Goal: Information Seeking & Learning: Learn about a topic

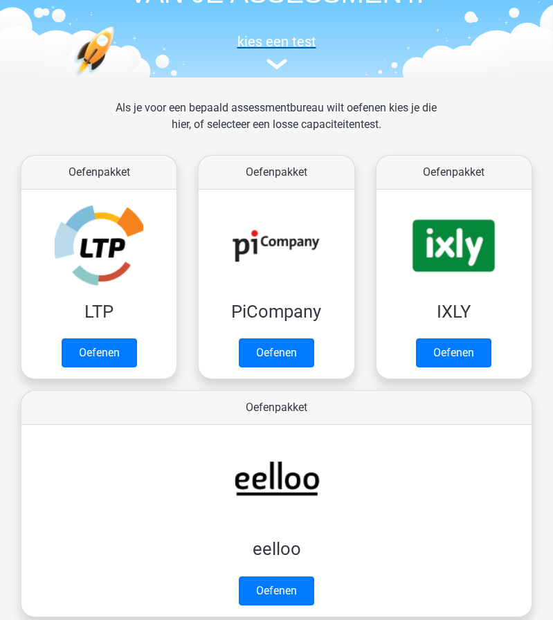
scroll to position [135, 0]
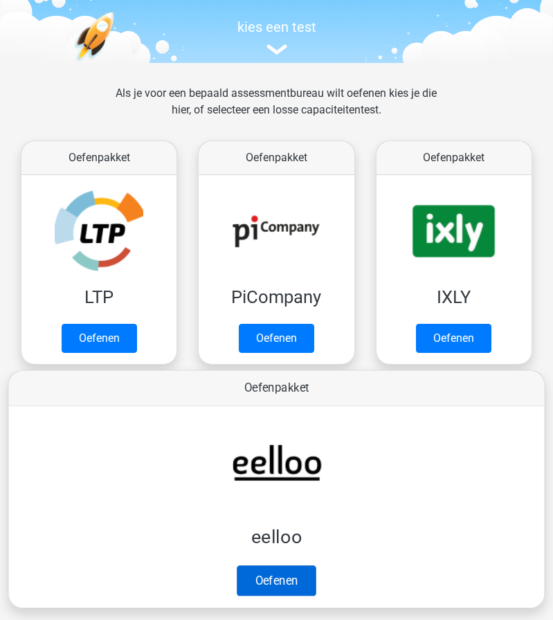
click at [277, 573] on link "Oefenen" at bounding box center [276, 580] width 79 height 30
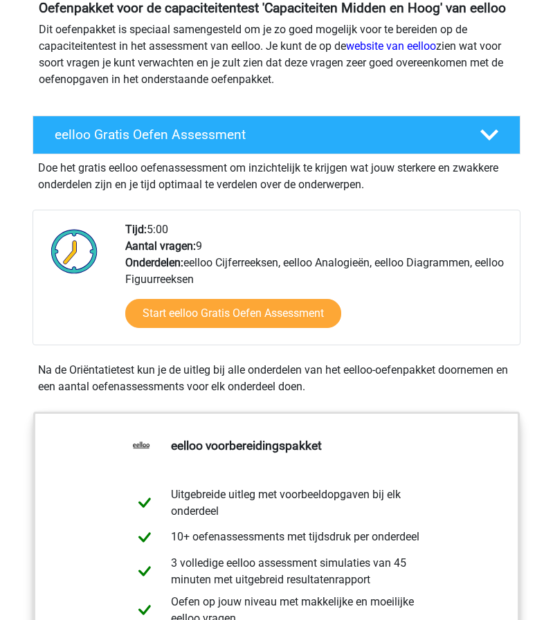
scroll to position [172, 0]
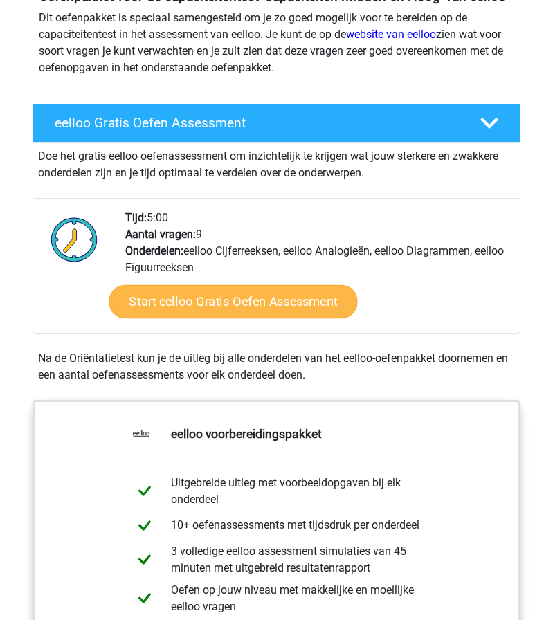
click at [214, 317] on link "Start eelloo Gratis Oefen Assessment" at bounding box center [233, 301] width 248 height 33
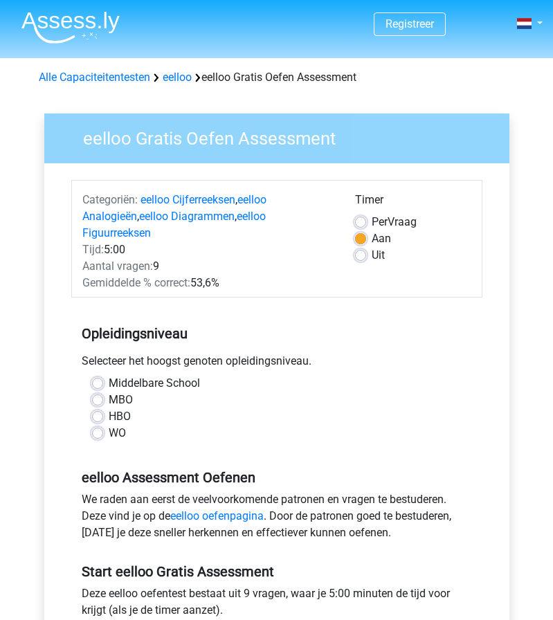
click at [109, 391] on label "MBO" at bounding box center [121, 399] width 24 height 17
click at [100, 391] on input "MBO" at bounding box center [97, 398] width 11 height 14
radio input "true"
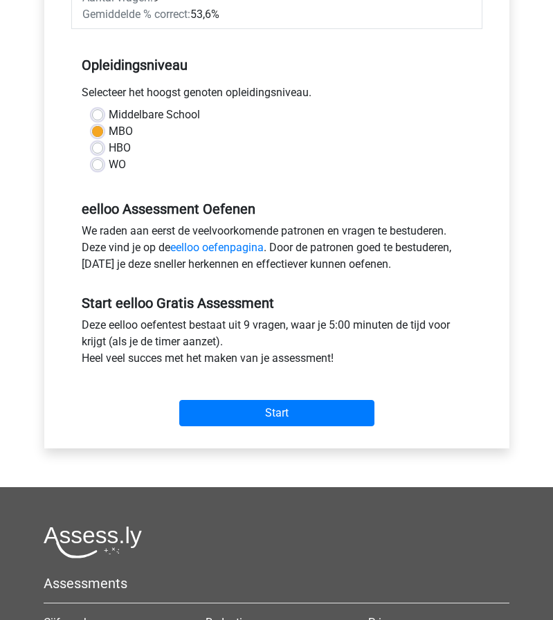
scroll to position [269, 0]
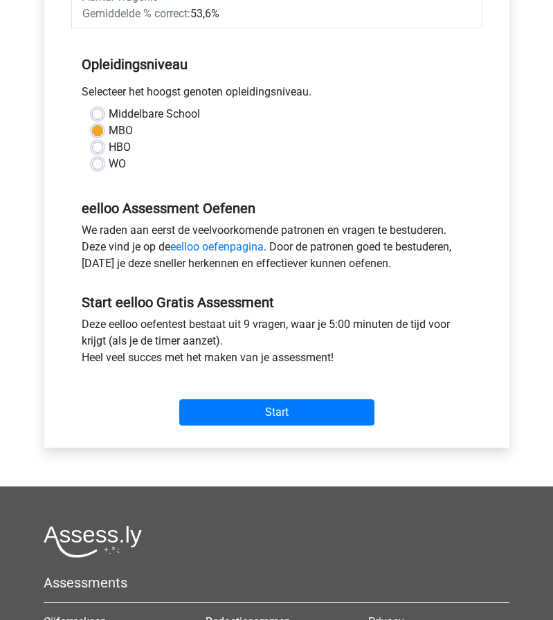
click at [109, 139] on label "HBO" at bounding box center [120, 147] width 22 height 17
click at [98, 139] on input "HBO" at bounding box center [97, 146] width 11 height 14
radio input "true"
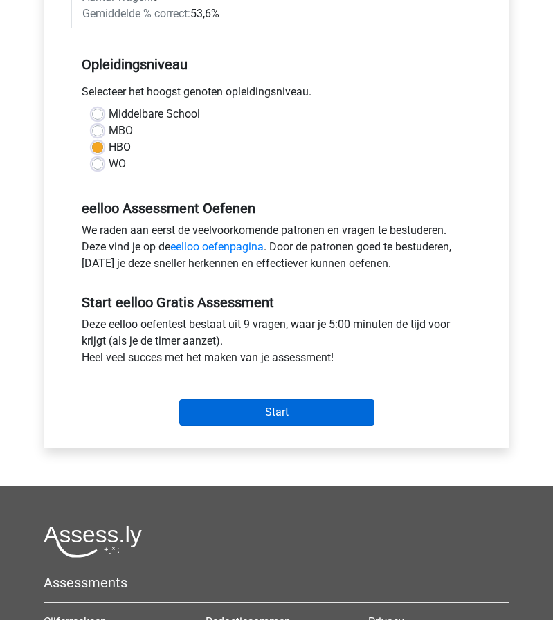
click at [208, 405] on input "Start" at bounding box center [276, 412] width 195 height 26
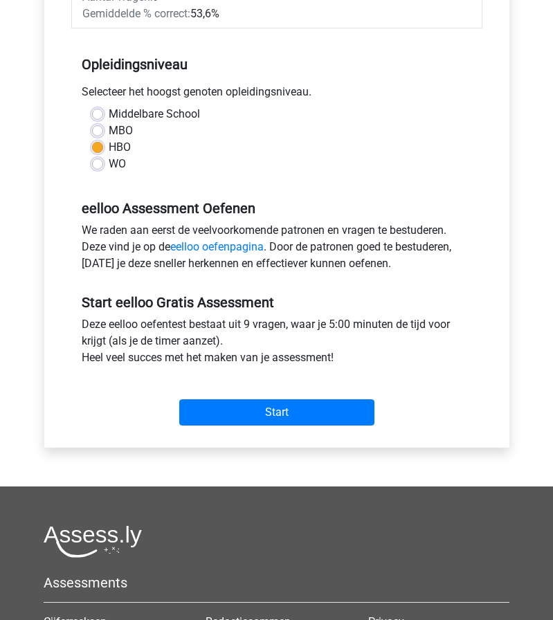
click at [104, 122] on div "MBO" at bounding box center [276, 130] width 369 height 17
click at [109, 122] on label "MBO" at bounding box center [121, 130] width 24 height 17
click at [94, 122] on input "MBO" at bounding box center [97, 129] width 11 height 14
radio input "true"
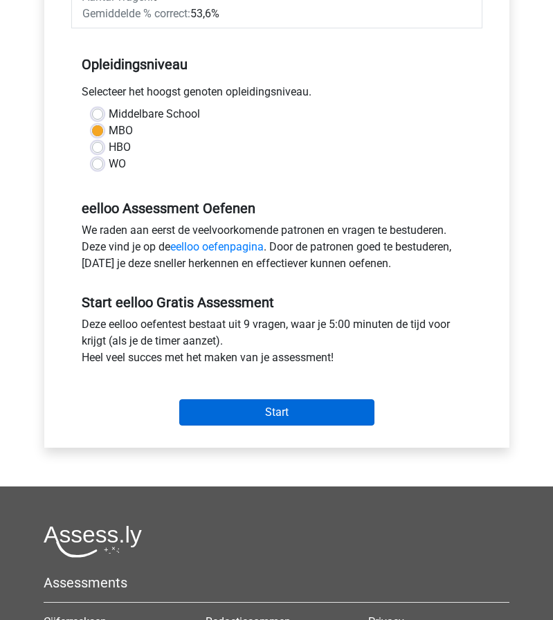
click at [277, 401] on input "Start" at bounding box center [276, 412] width 195 height 26
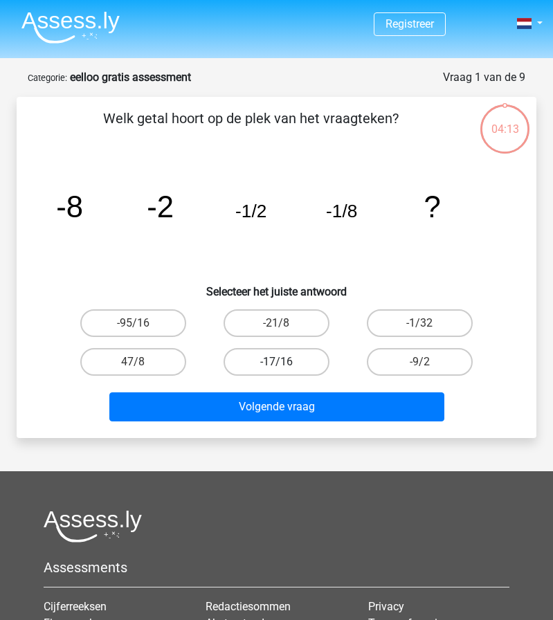
click at [284, 360] on label "-17/16" at bounding box center [276, 362] width 106 height 28
click at [284, 362] on input "-17/16" at bounding box center [281, 366] width 9 height 9
radio input "true"
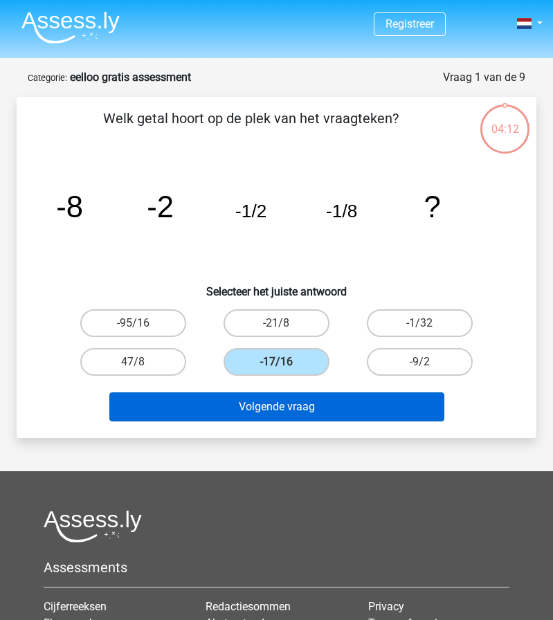
click at [291, 411] on button "Volgende vraag" at bounding box center [276, 406] width 335 height 29
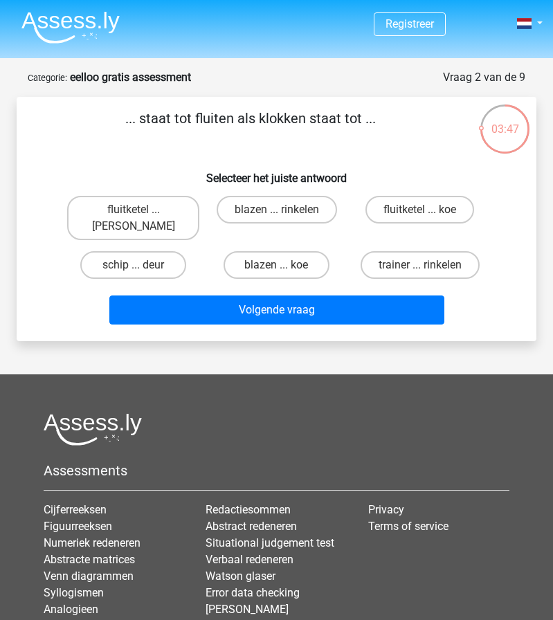
click at [136, 214] on input "fluitketel ... luiden" at bounding box center [137, 214] width 9 height 9
radio input "true"
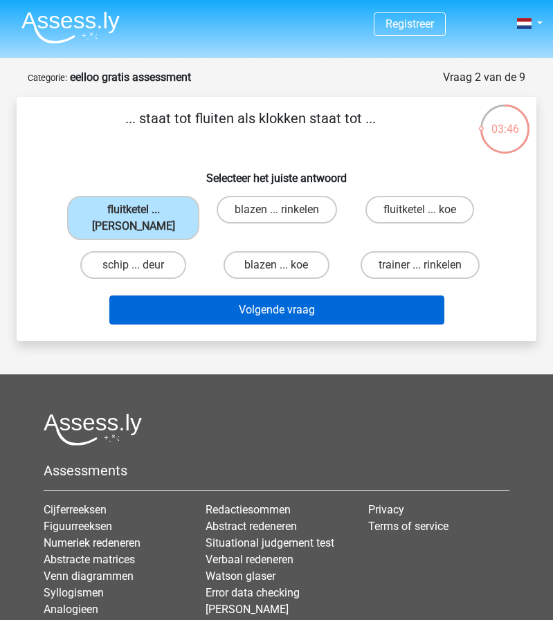
click at [272, 302] on button "Volgende vraag" at bounding box center [276, 309] width 335 height 29
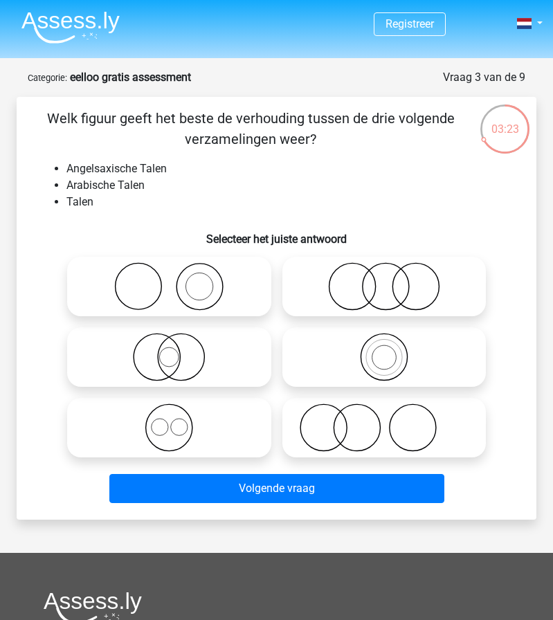
click at [142, 353] on icon at bounding box center [169, 357] width 193 height 48
click at [169, 350] on input "radio" at bounding box center [173, 345] width 9 height 9
radio input "true"
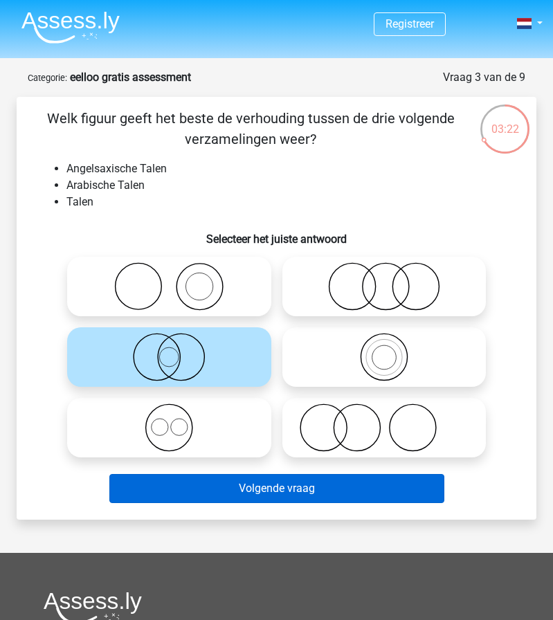
click at [226, 487] on button "Volgende vraag" at bounding box center [276, 488] width 335 height 29
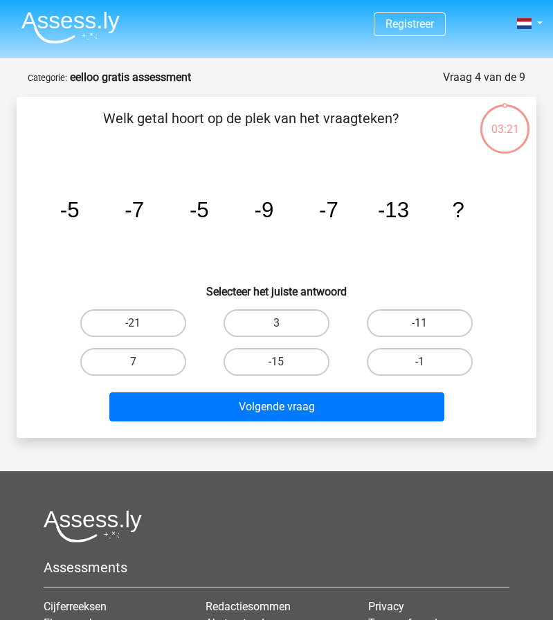
scroll to position [69, 0]
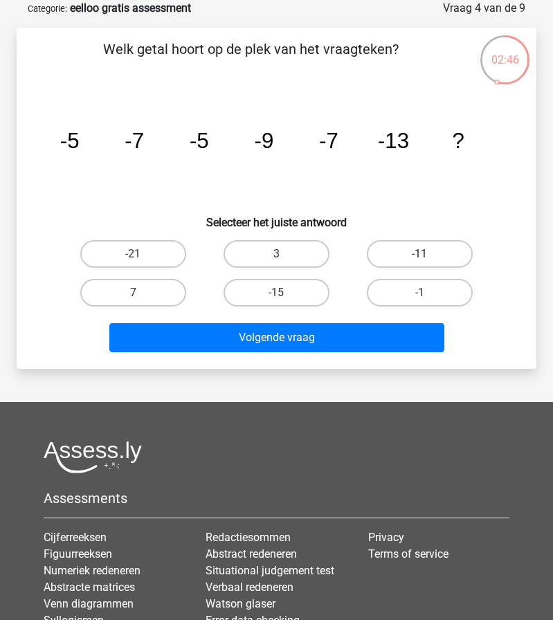
click at [404, 261] on label "-11" at bounding box center [420, 254] width 106 height 28
click at [420, 261] on input "-11" at bounding box center [424, 258] width 9 height 9
radio input "true"
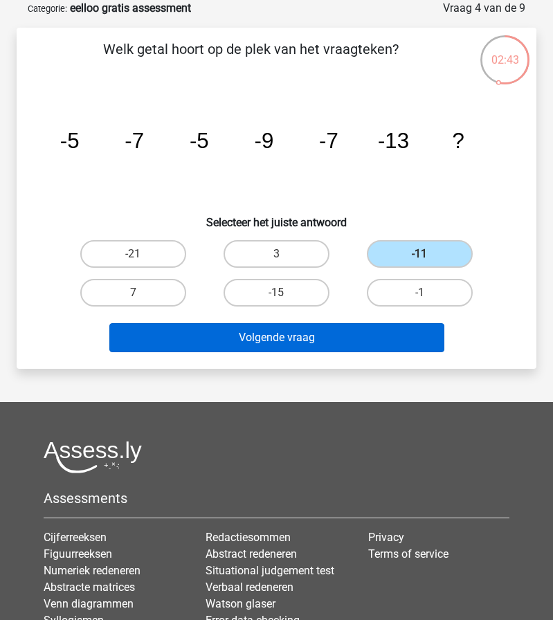
click at [208, 333] on button "Volgende vraag" at bounding box center [276, 337] width 335 height 29
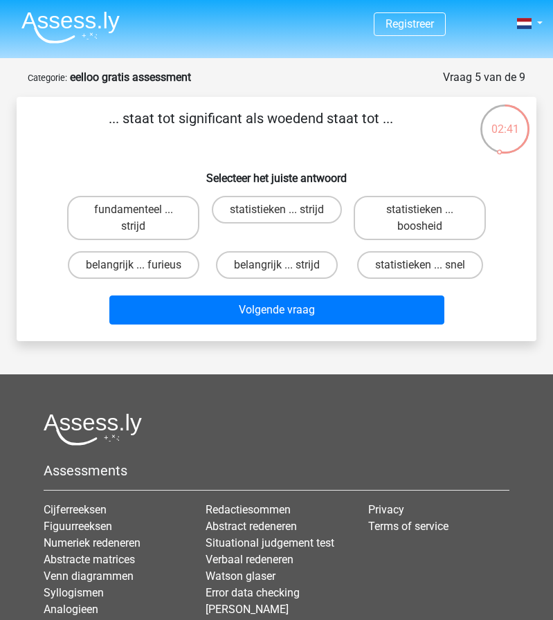
scroll to position [0, 0]
click at [170, 261] on label "belangrijk ... furieus" at bounding box center [133, 265] width 131 height 28
click at [142, 265] on input "belangrijk ... furieus" at bounding box center [137, 269] width 9 height 9
radio input "true"
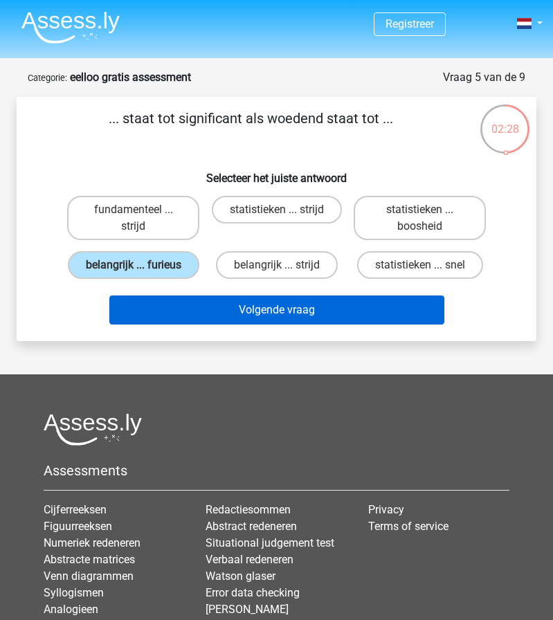
click at [249, 324] on button "Volgende vraag" at bounding box center [276, 309] width 335 height 29
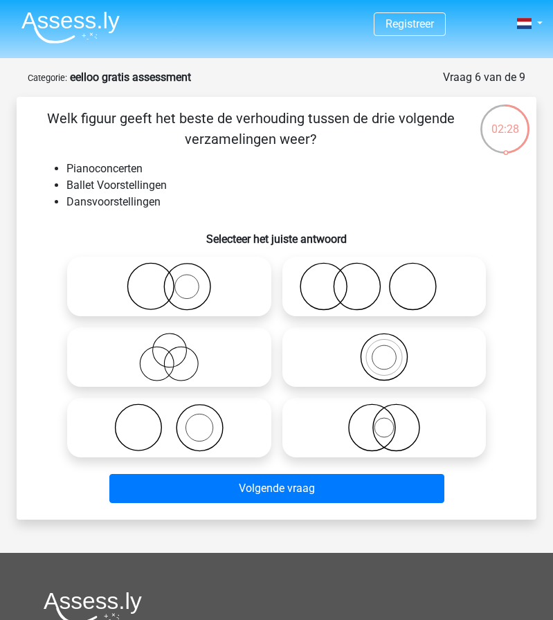
scroll to position [69, 0]
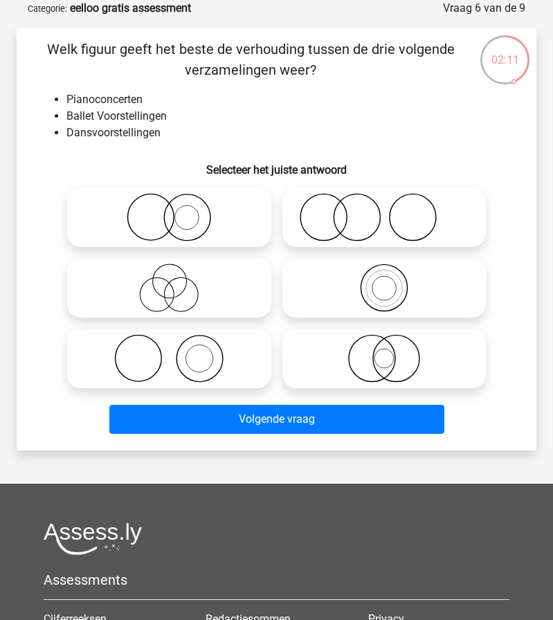
click at [342, 211] on icon at bounding box center [384, 217] width 193 height 48
click at [384, 210] on input "radio" at bounding box center [388, 205] width 9 height 9
radio input "true"
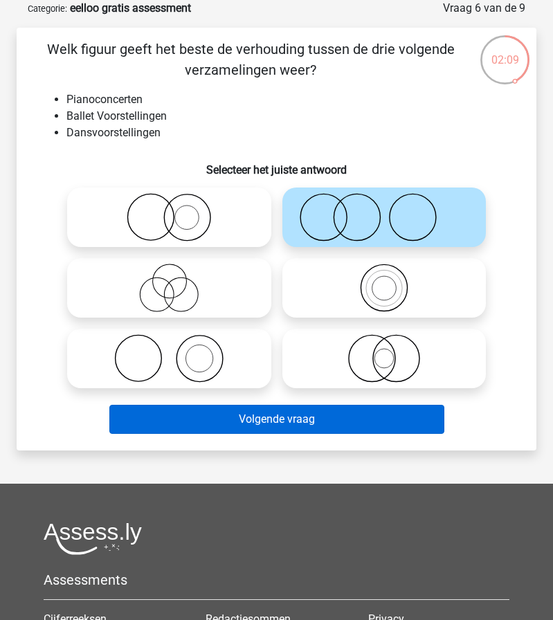
click at [297, 426] on button "Volgende vraag" at bounding box center [276, 419] width 335 height 29
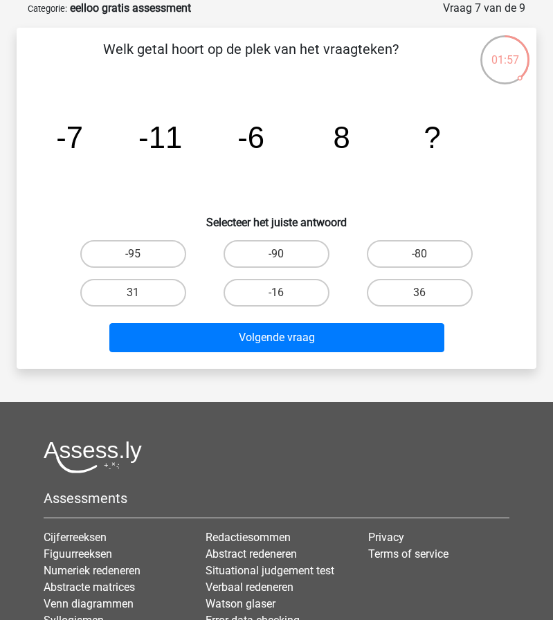
click at [278, 296] on input "-16" at bounding box center [281, 297] width 9 height 9
radio input "true"
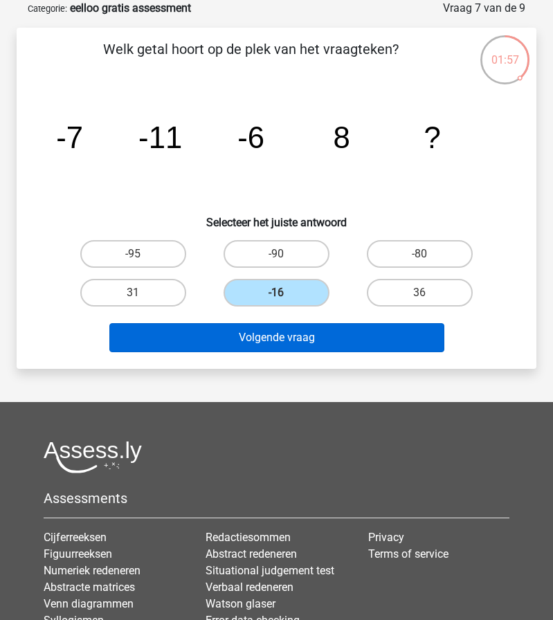
click at [266, 339] on button "Volgende vraag" at bounding box center [276, 337] width 335 height 29
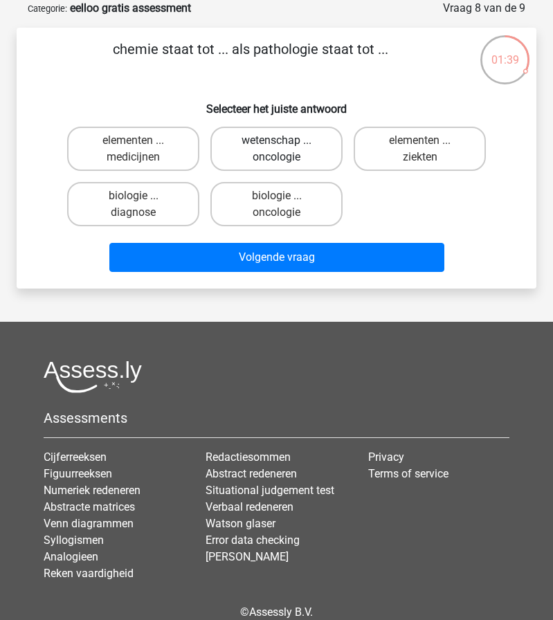
click at [313, 149] on label "wetenschap ... oncologie" at bounding box center [276, 149] width 132 height 44
click at [286, 149] on input "wetenschap ... oncologie" at bounding box center [281, 144] width 9 height 9
radio input "true"
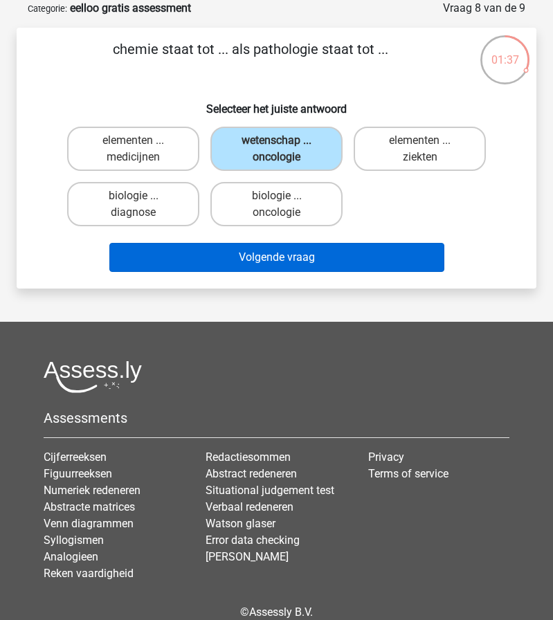
click at [282, 261] on button "Volgende vraag" at bounding box center [276, 257] width 335 height 29
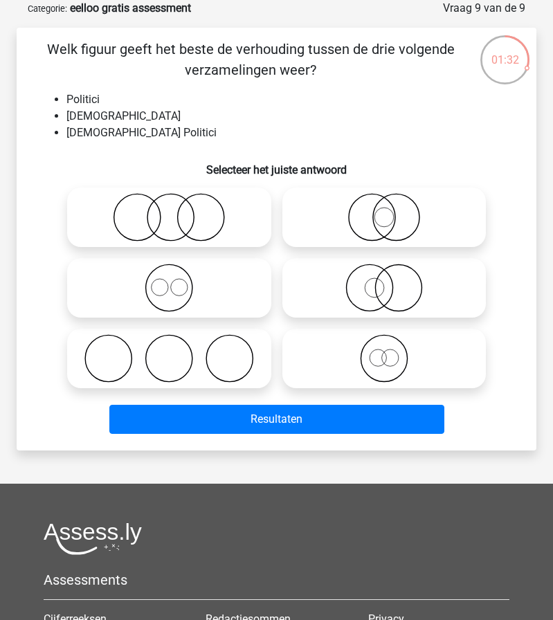
click at [226, 235] on icon at bounding box center [169, 217] width 193 height 48
click at [178, 210] on input "radio" at bounding box center [173, 205] width 9 height 9
radio input "true"
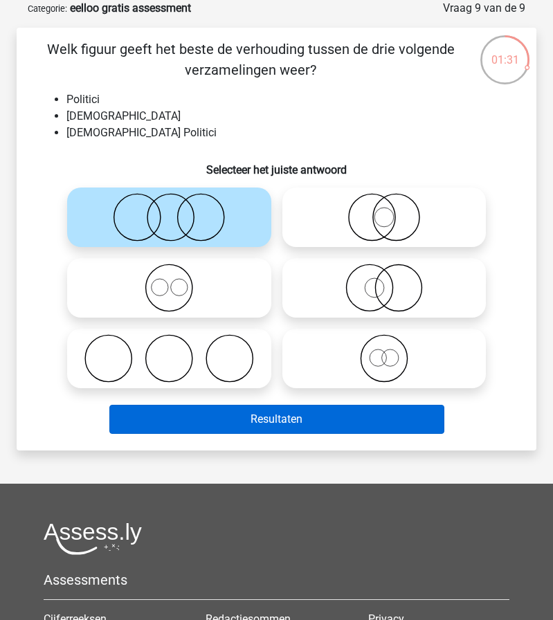
click at [277, 425] on button "Resultaten" at bounding box center [276, 419] width 335 height 29
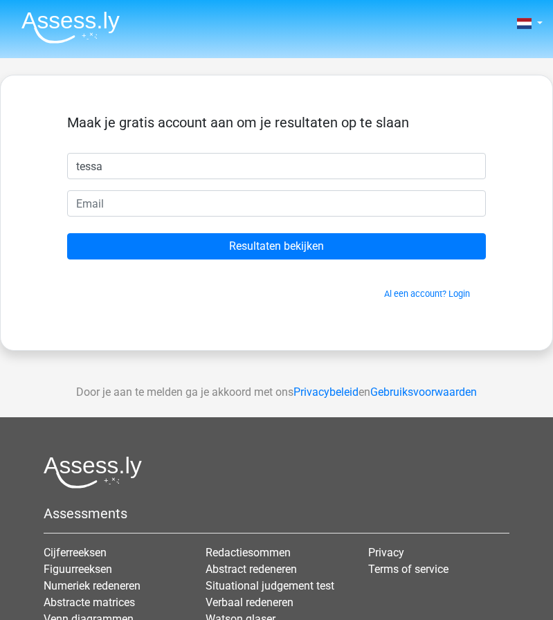
type input "tessa"
click at [266, 218] on form "Maak je gratis account aan om je resultaten op te slaan [GEOGRAPHIC_DATA] Resul…" at bounding box center [276, 207] width 418 height 186
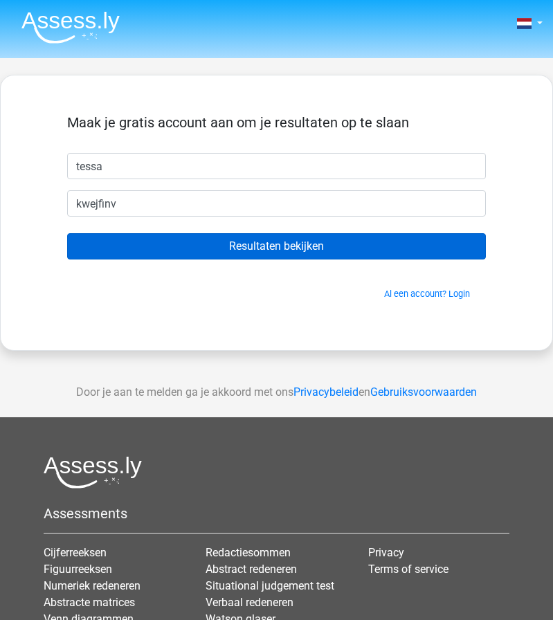
click at [326, 243] on input "Resultaten bekijken" at bounding box center [276, 246] width 418 height 26
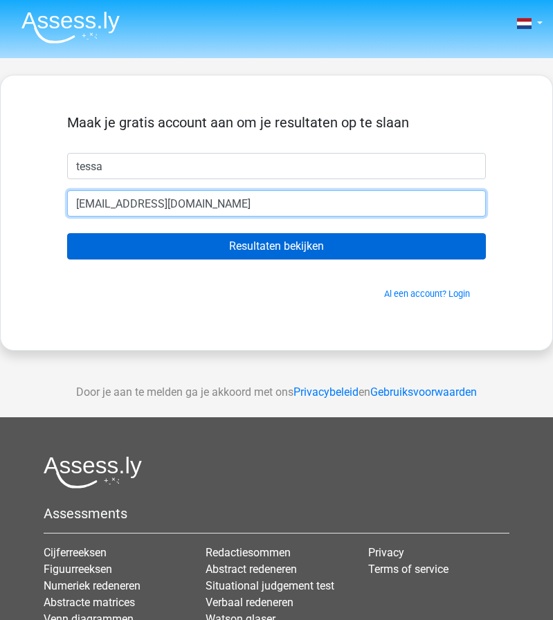
type input "[EMAIL_ADDRESS][DOMAIN_NAME]"
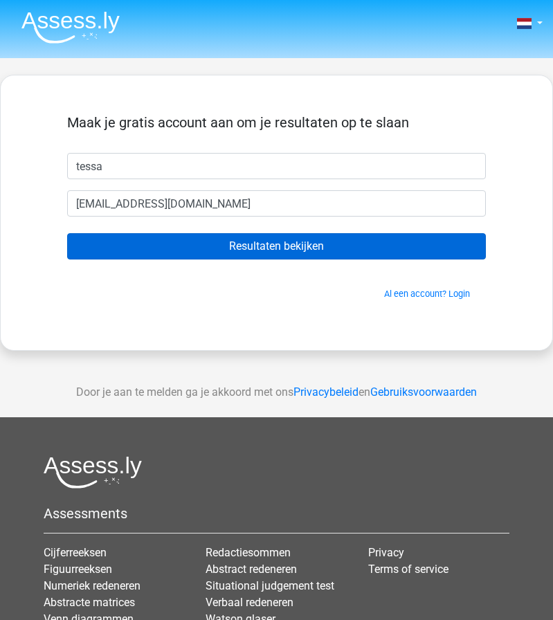
click at [319, 247] on input "Resultaten bekijken" at bounding box center [276, 246] width 418 height 26
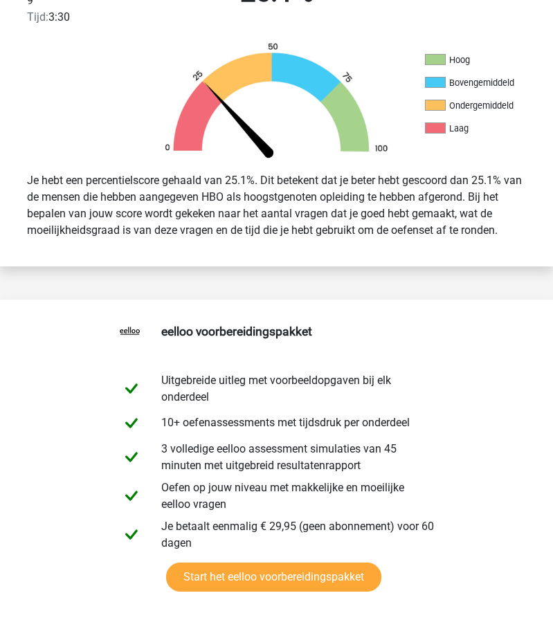
scroll to position [434, 0]
